Goal: Understand process/instructions: Learn how to perform a task or action

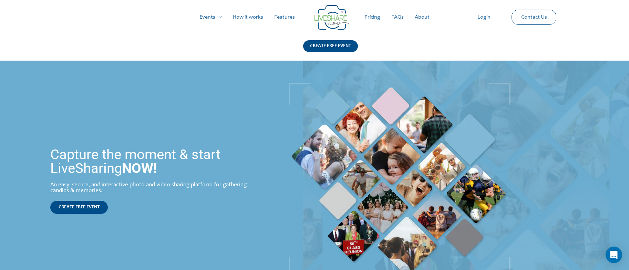
click at [244, 20] on link "How it works" at bounding box center [247, 17] width 41 height 22
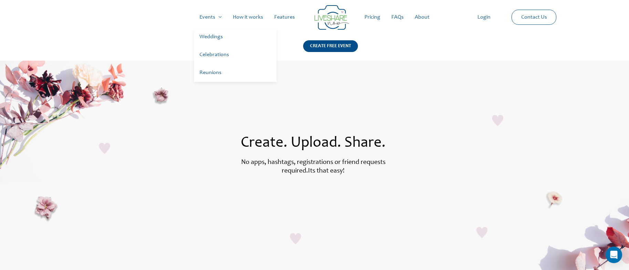
click at [212, 19] on link "Events" at bounding box center [210, 17] width 33 height 22
